Goal: Navigation & Orientation: Find specific page/section

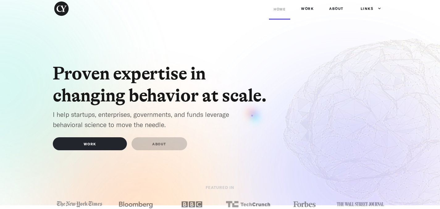
scroll to position [6, 0]
click at [338, 9] on link "ABOUT" at bounding box center [337, 8] width 24 height 19
